Goal: Information Seeking & Learning: Learn about a topic

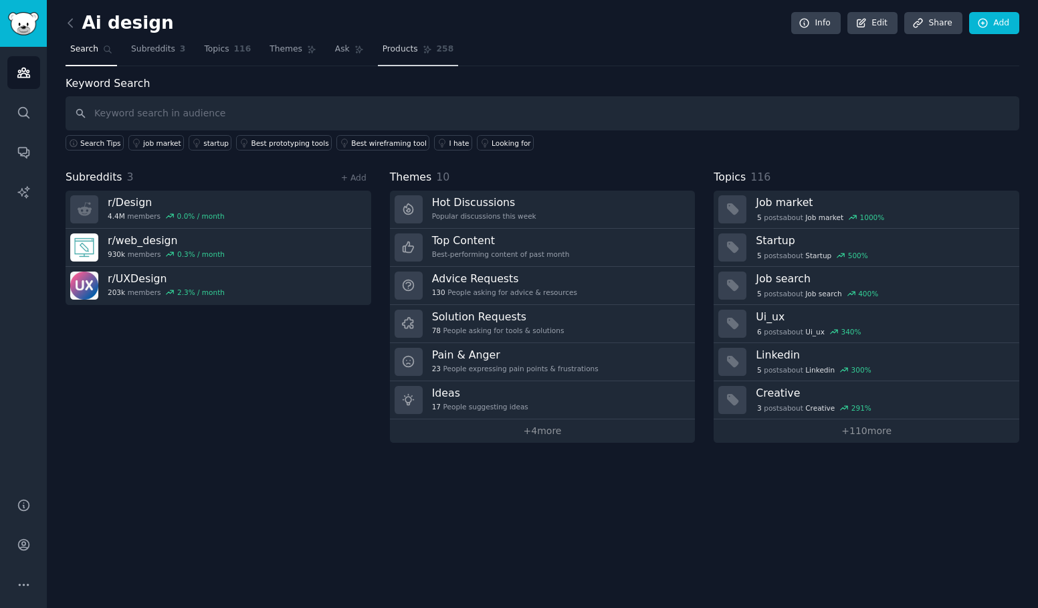
click at [391, 56] on link "Products 258" at bounding box center [418, 52] width 80 height 27
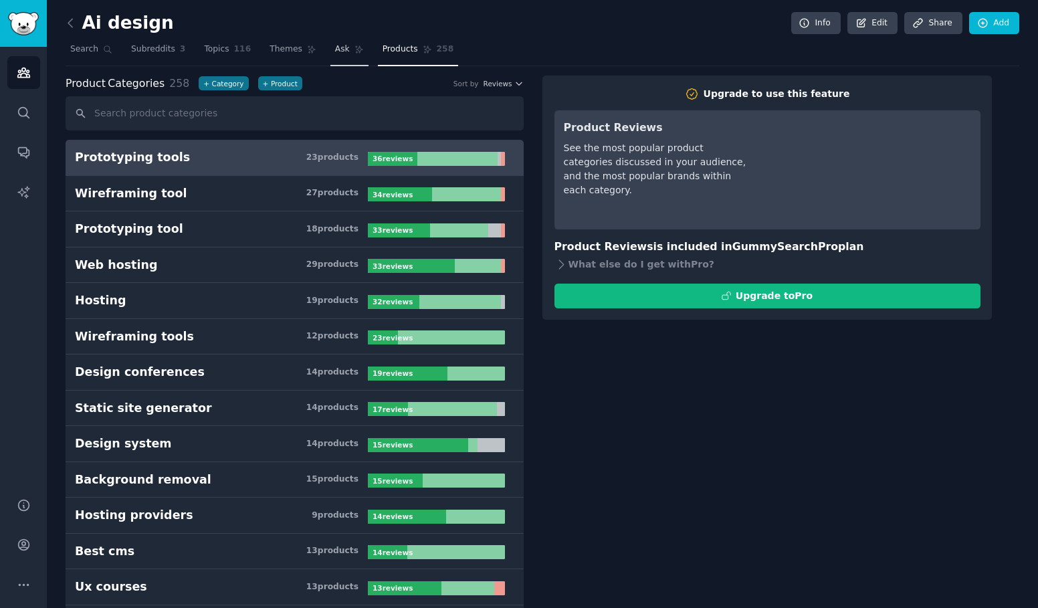
click at [335, 54] on span "Ask" at bounding box center [342, 49] width 15 height 12
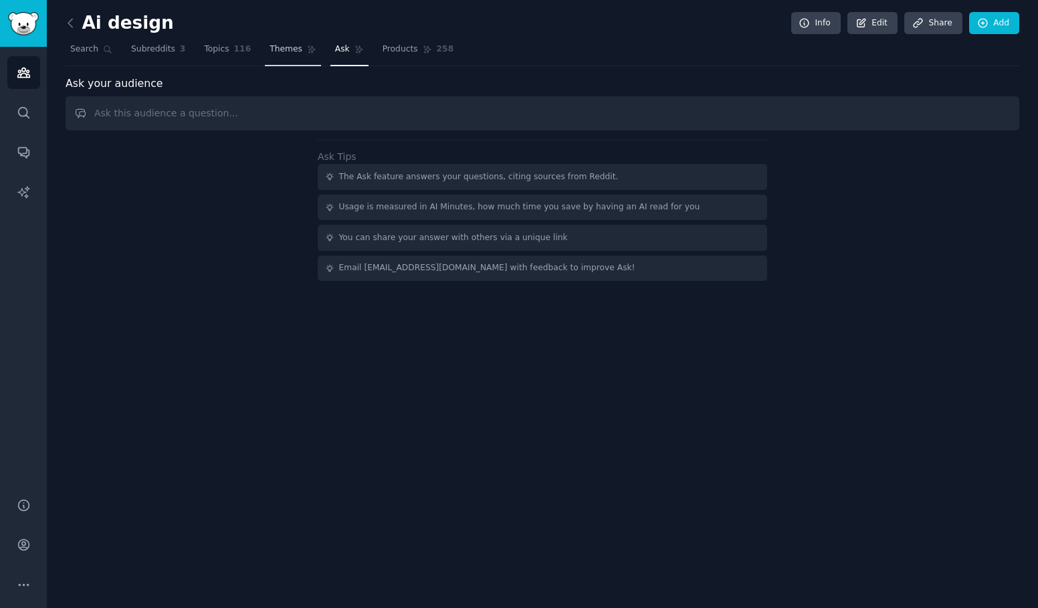
click at [288, 59] on link "Themes" at bounding box center [293, 52] width 56 height 27
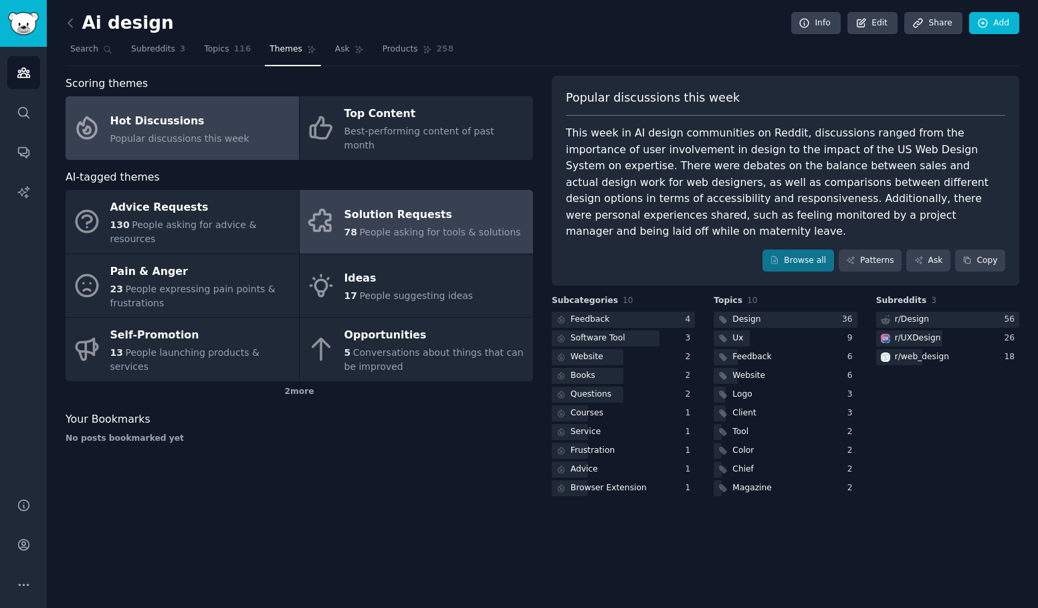
click at [466, 227] on span "People asking for tools & solutions" at bounding box center [439, 232] width 161 height 11
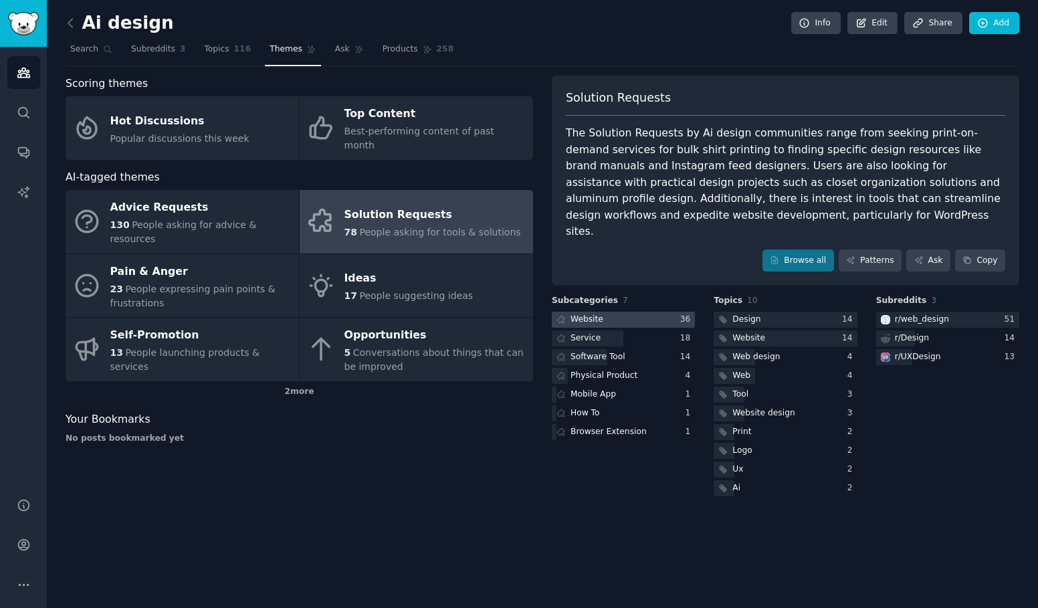
click at [589, 314] on div "Website" at bounding box center [587, 320] width 33 height 12
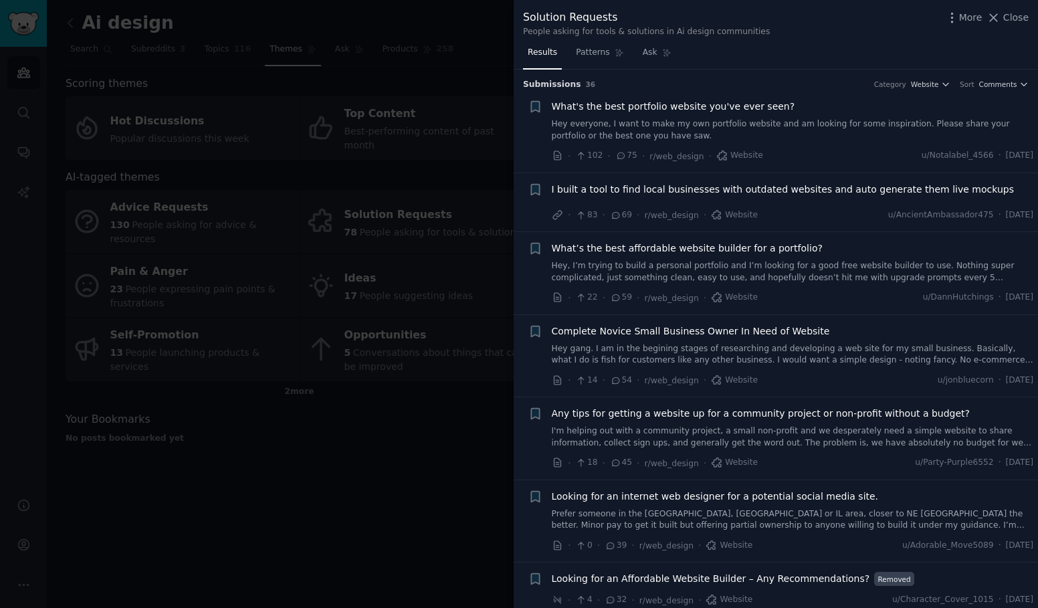
click at [357, 347] on div at bounding box center [519, 304] width 1038 height 608
